Goal: Navigation & Orientation: Find specific page/section

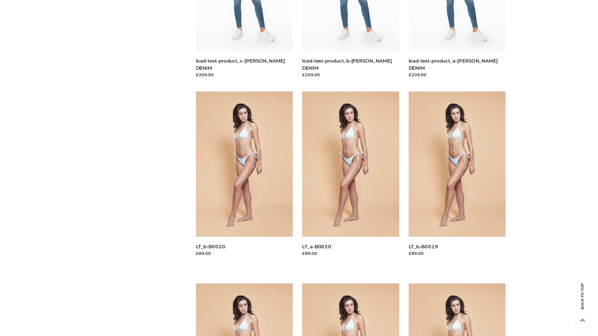
scroll to position [1641, 0]
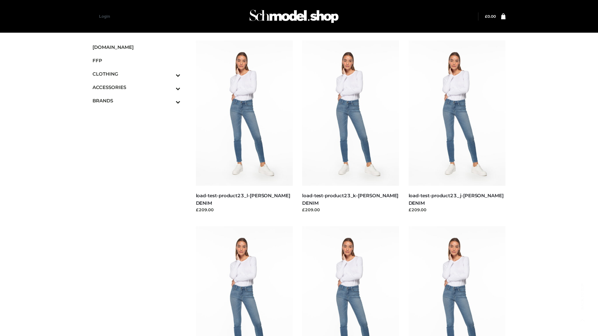
scroll to position [507, 0]
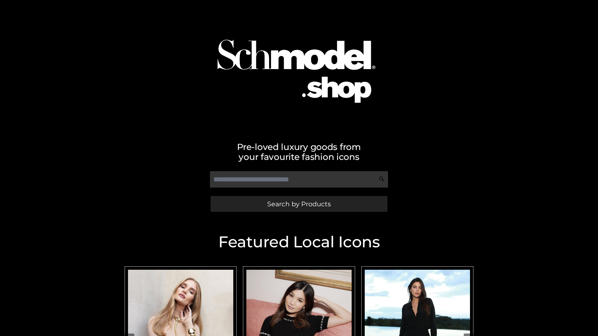
click at [298, 204] on span "Search by Products" at bounding box center [298, 204] width 63 height 7
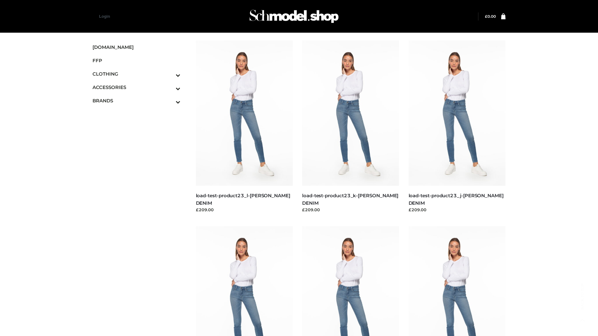
scroll to position [507, 0]
